Goal: Find specific page/section: Find specific page/section

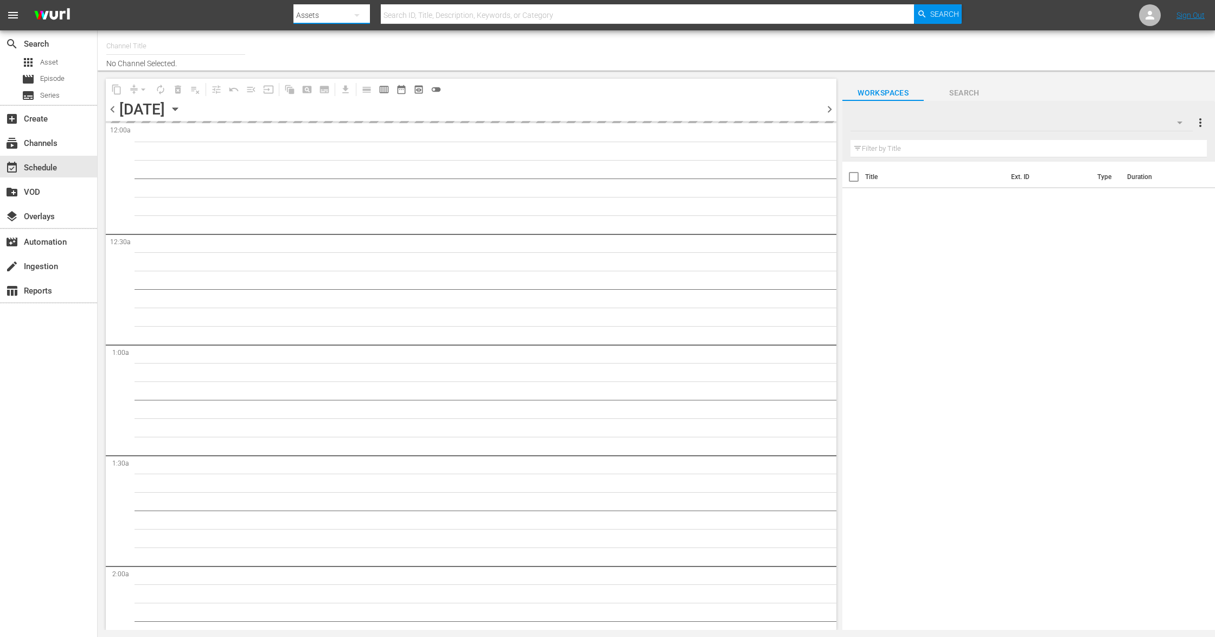
click at [346, 14] on button "button" at bounding box center [357, 15] width 26 height 26
click at [337, 80] on div "Episodes" at bounding box center [327, 80] width 43 height 17
click at [443, 9] on input "text" at bounding box center [648, 15] width 534 height 26
type input "Sony One Shark Tank MX (1000)"
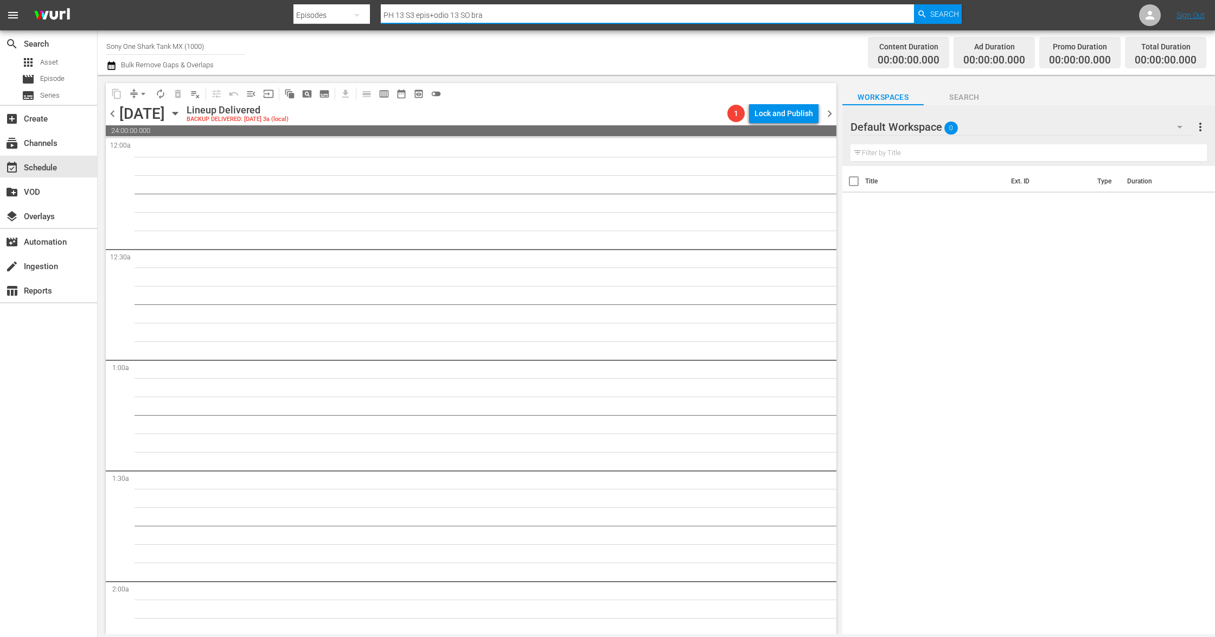
type input "PH 13 S3 epis+odio 13 SO bra"
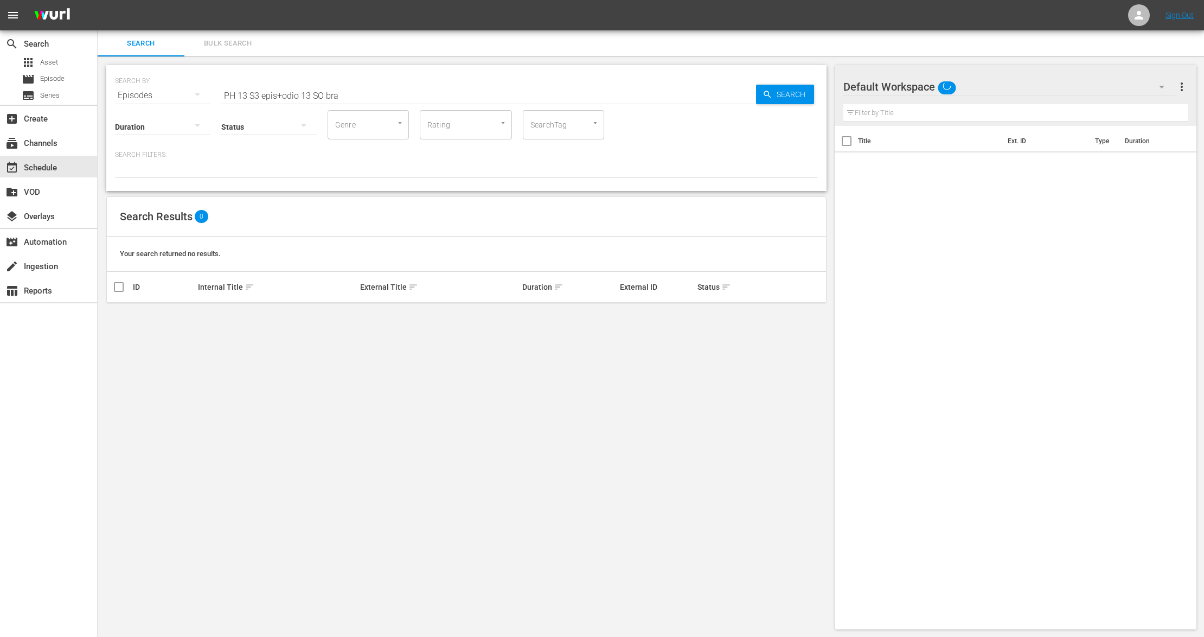
drag, startPoint x: 279, startPoint y: 90, endPoint x: 300, endPoint y: 90, distance: 21.7
click at [283, 90] on input "PH 13 S3 epis+odio 13 SO bra" at bounding box center [488, 95] width 535 height 26
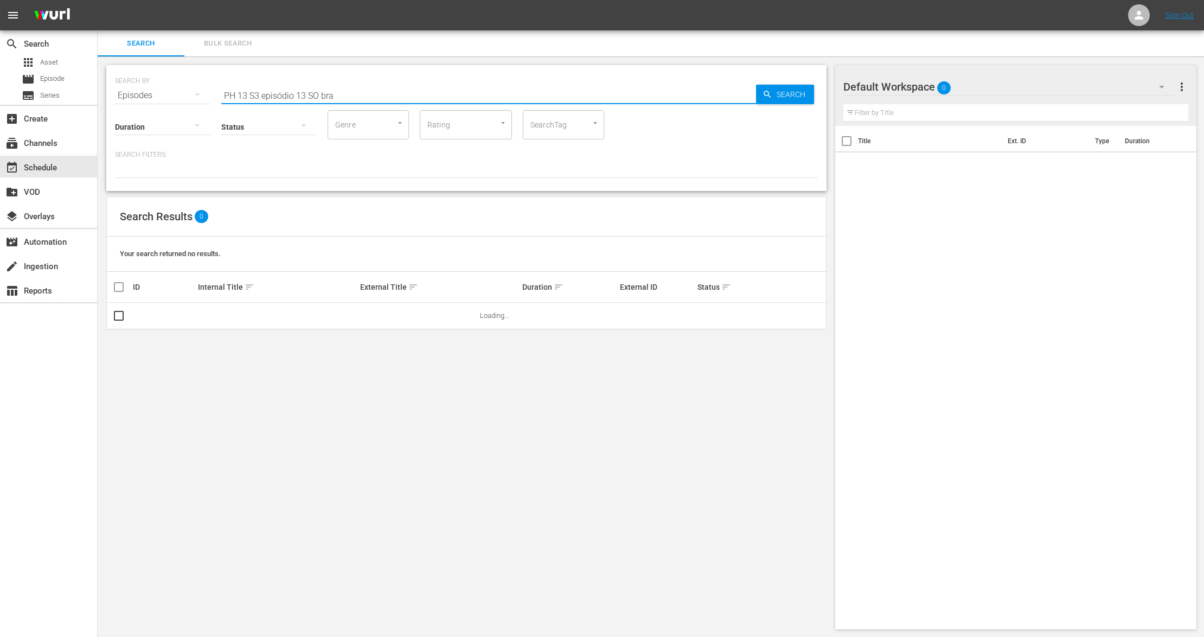
drag, startPoint x: 448, startPoint y: 92, endPoint x: 552, endPoint y: 96, distance: 104.2
click at [552, 96] on input "PH 13 S3 episódio 13 SO bra" at bounding box center [488, 95] width 535 height 26
type input "PH 13 S3 episódio 13"
click at [382, 313] on link "Episódio 13" at bounding box center [377, 315] width 35 height 8
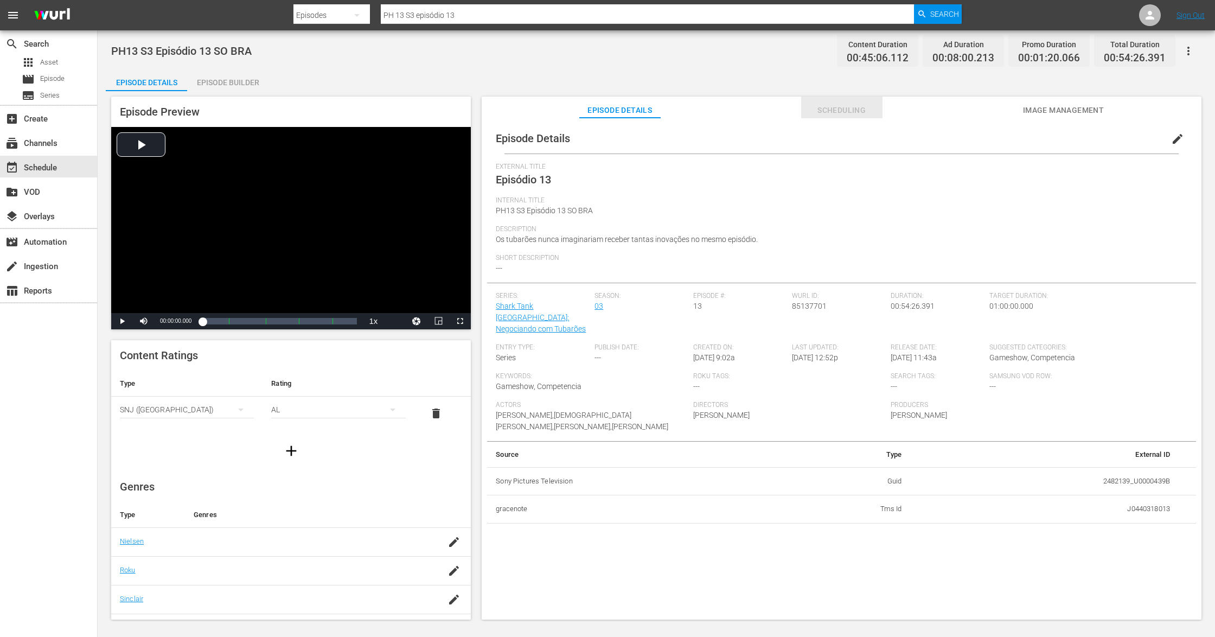
click at [810, 112] on span "Scheduling" at bounding box center [841, 111] width 81 height 14
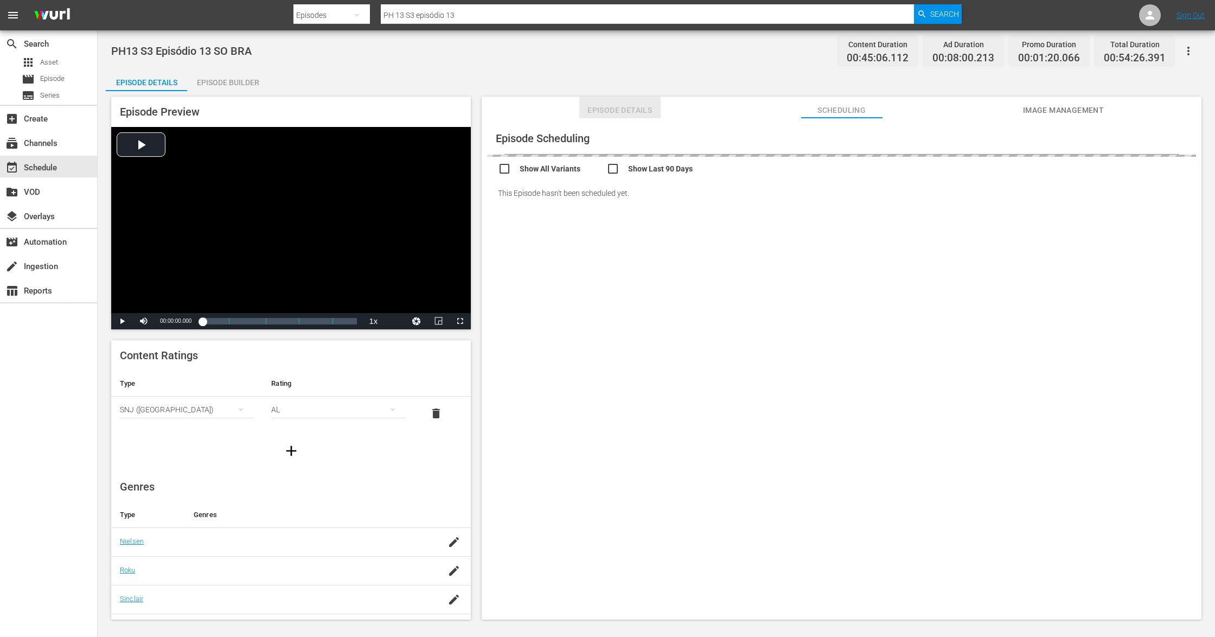
click at [629, 111] on span "Episode Details" at bounding box center [619, 111] width 81 height 14
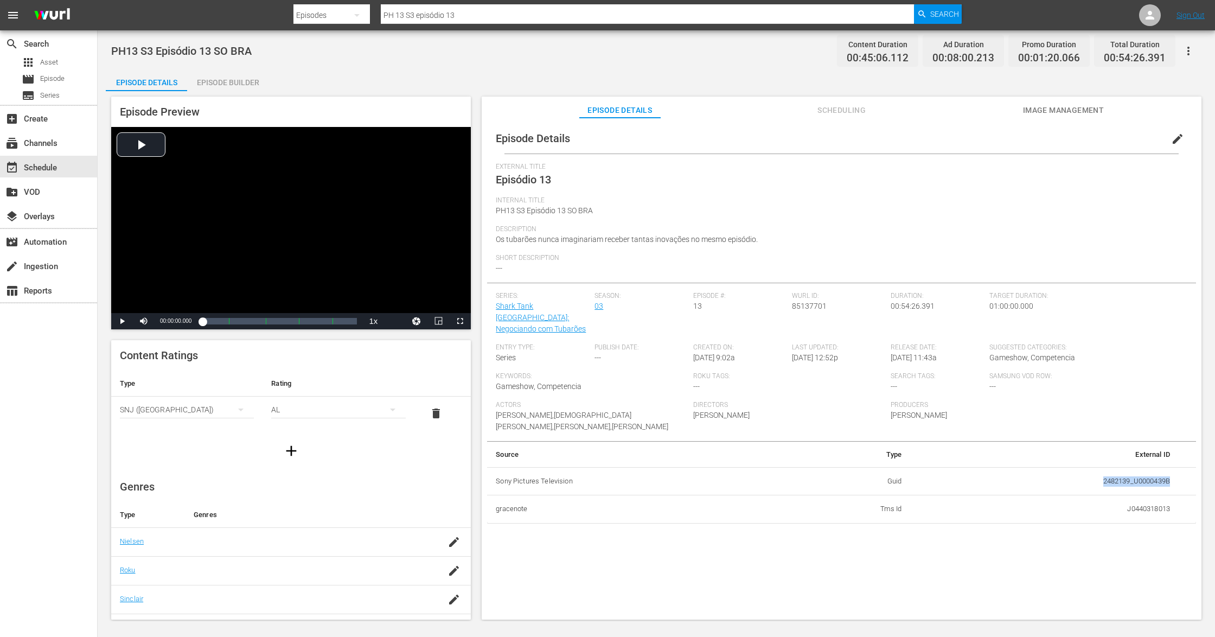
drag, startPoint x: 1170, startPoint y: 471, endPoint x: 1096, endPoint y: 470, distance: 73.8
click at [1096, 470] on td "2482139_U0000439B" at bounding box center [1045, 481] width 268 height 28
copy td "2482139_U0000439B"
click at [464, 14] on input "PH 13 S3 episódio 13" at bounding box center [648, 15] width 534 height 26
drag, startPoint x: 430, startPoint y: 14, endPoint x: 375, endPoint y: 14, distance: 54.2
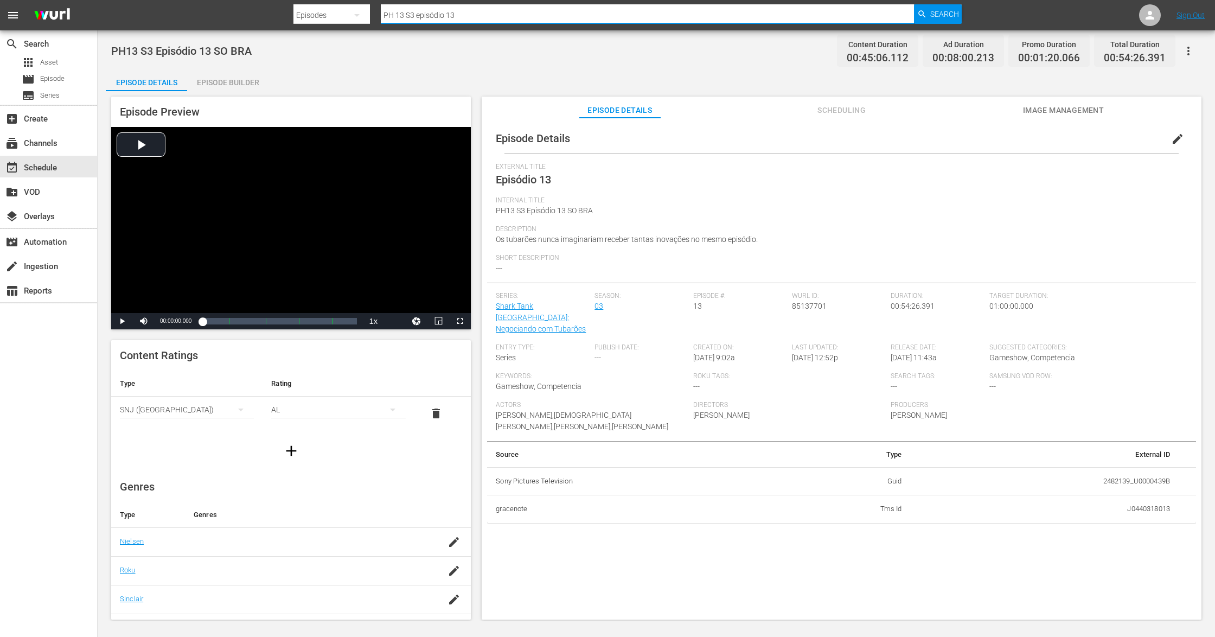
click at [375, 14] on div "Search By Episodes Search ID, Title, Description, Keywords, or Category PH 13 S…" at bounding box center [627, 15] width 668 height 26
paste input "2482139_U0000439B"
type input "2482139_U0000439B"
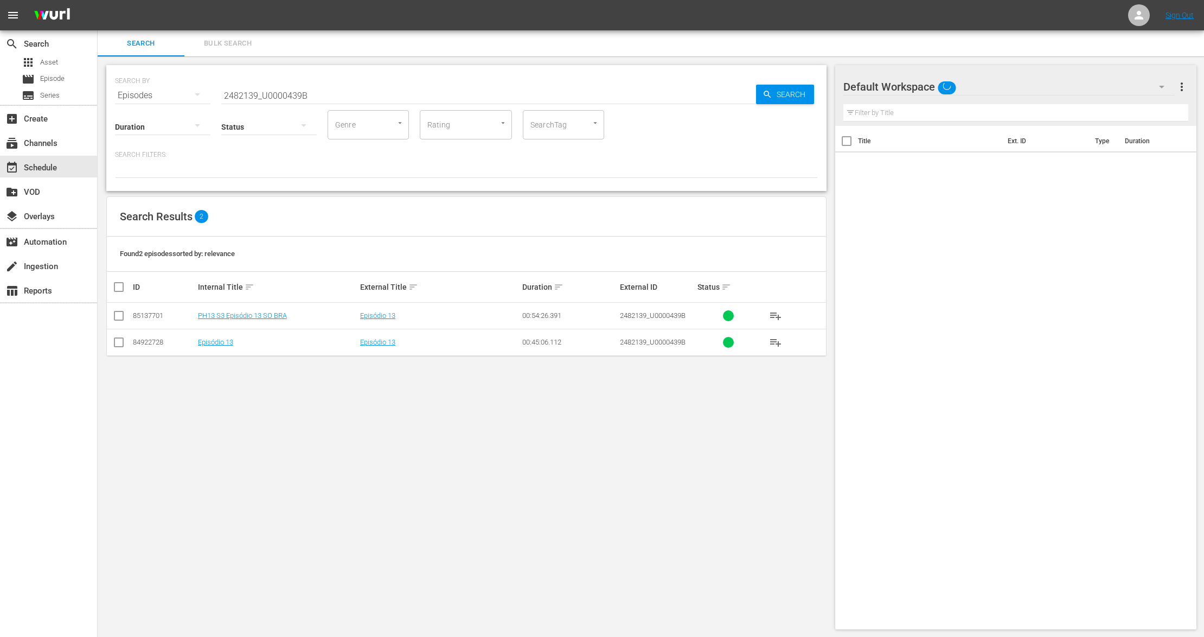
click at [376, 430] on div "SEARCH BY Search By Episodes Search ID, Title, Description, Keywords, or Catego…" at bounding box center [467, 346] width 738 height 581
click at [628, 489] on div "SEARCH BY Search By Episodes Search ID, Title, Description, Keywords, or Catego…" at bounding box center [467, 346] width 738 height 581
click at [399, 434] on div "SEARCH BY Search By Episodes Search ID, Title, Description, Keywords, or Catego…" at bounding box center [467, 346] width 738 height 581
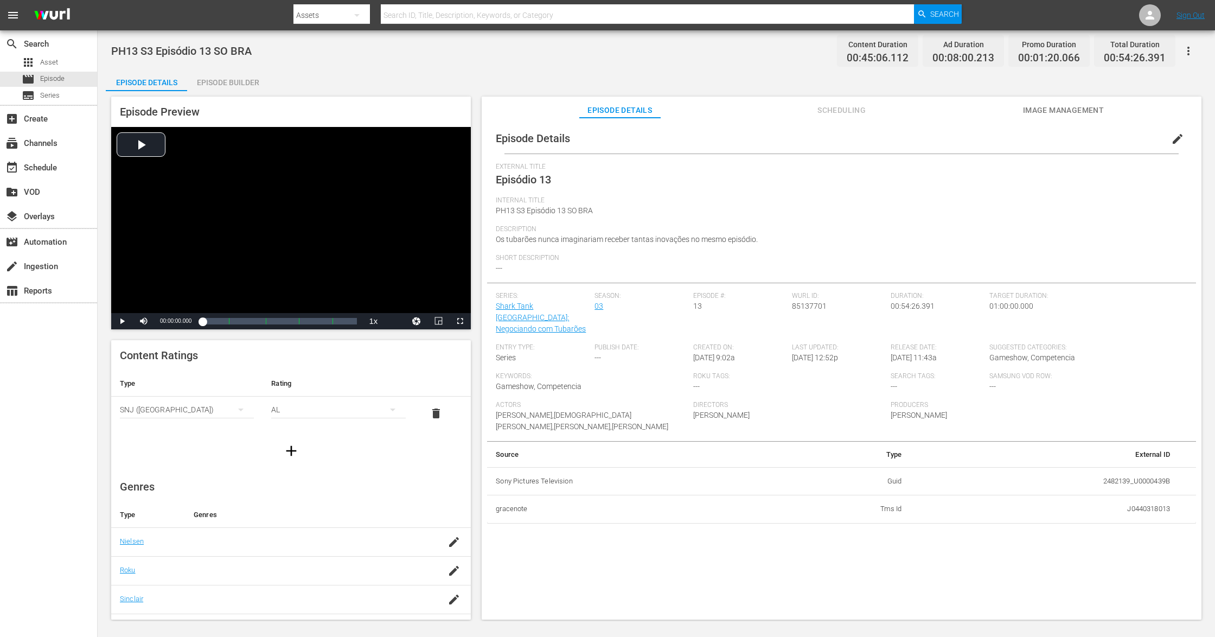
click at [838, 114] on span "Scheduling" at bounding box center [841, 111] width 81 height 14
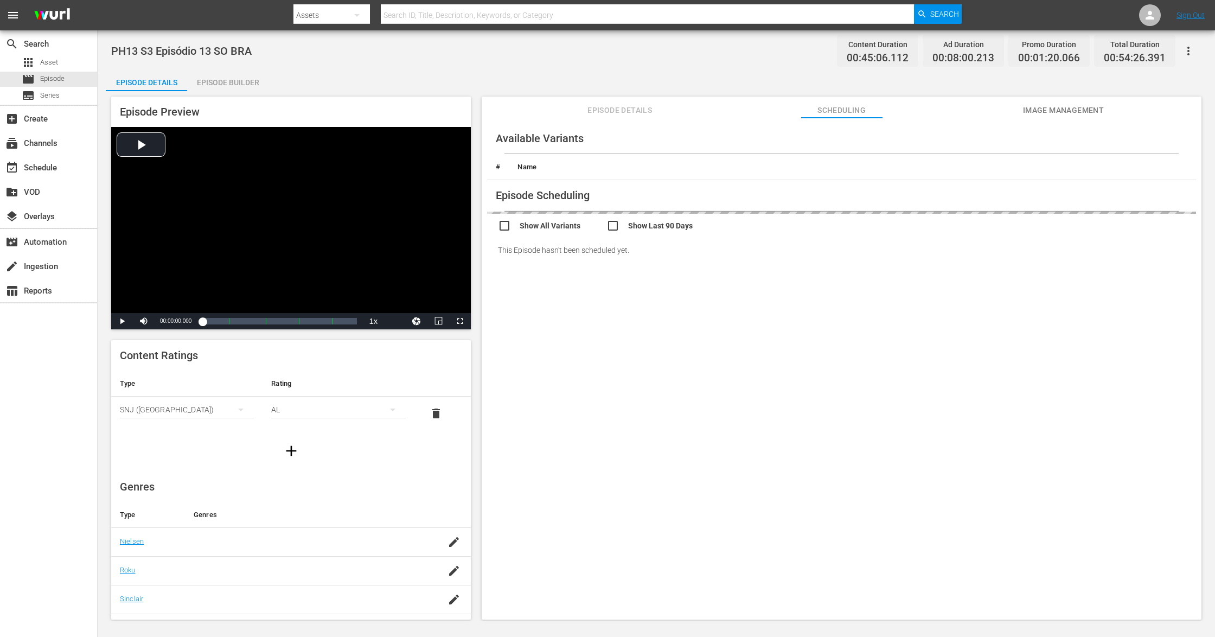
click at [235, 82] on div "Episode Builder" at bounding box center [227, 82] width 81 height 26
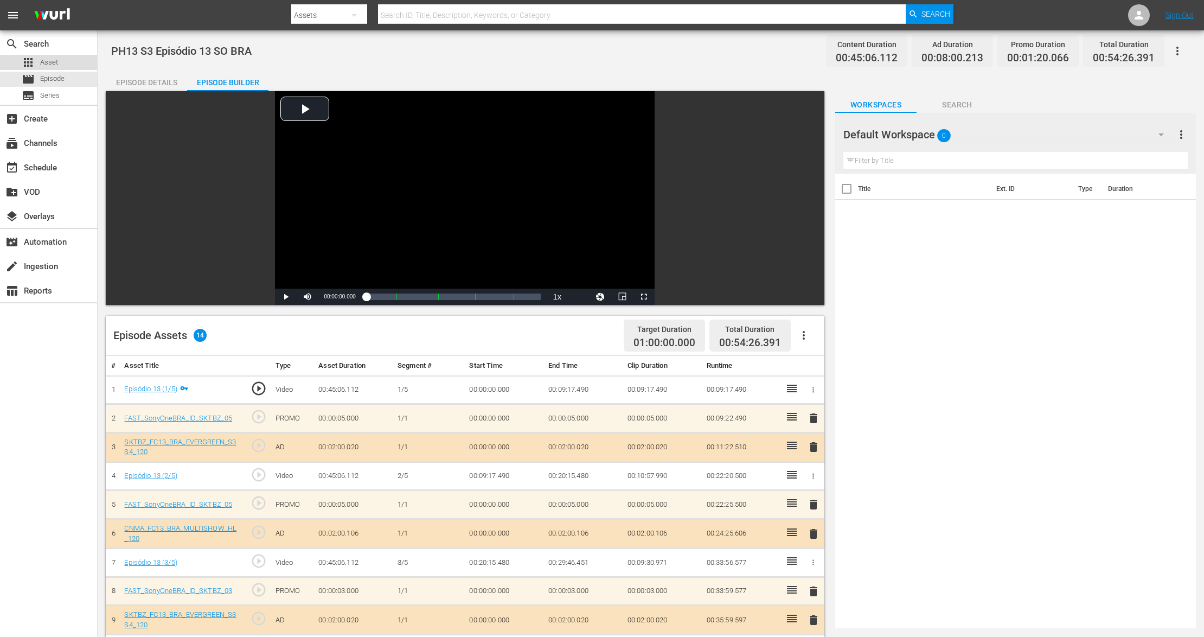
click at [60, 60] on div "apps Asset" at bounding box center [48, 62] width 97 height 15
